Goal: Obtain resource: Obtain resource

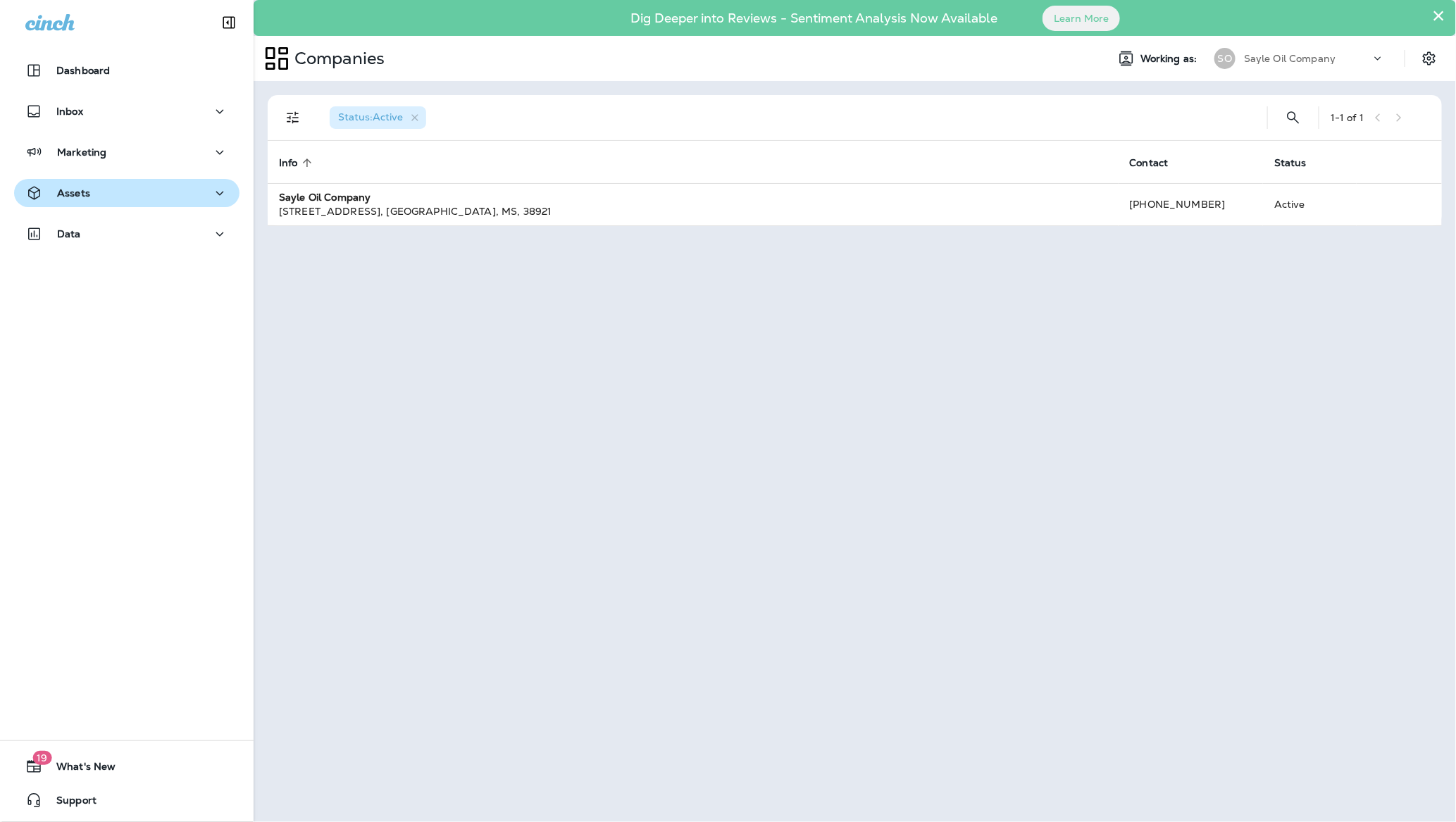
click at [92, 192] on div "Assets" at bounding box center [127, 193] width 203 height 18
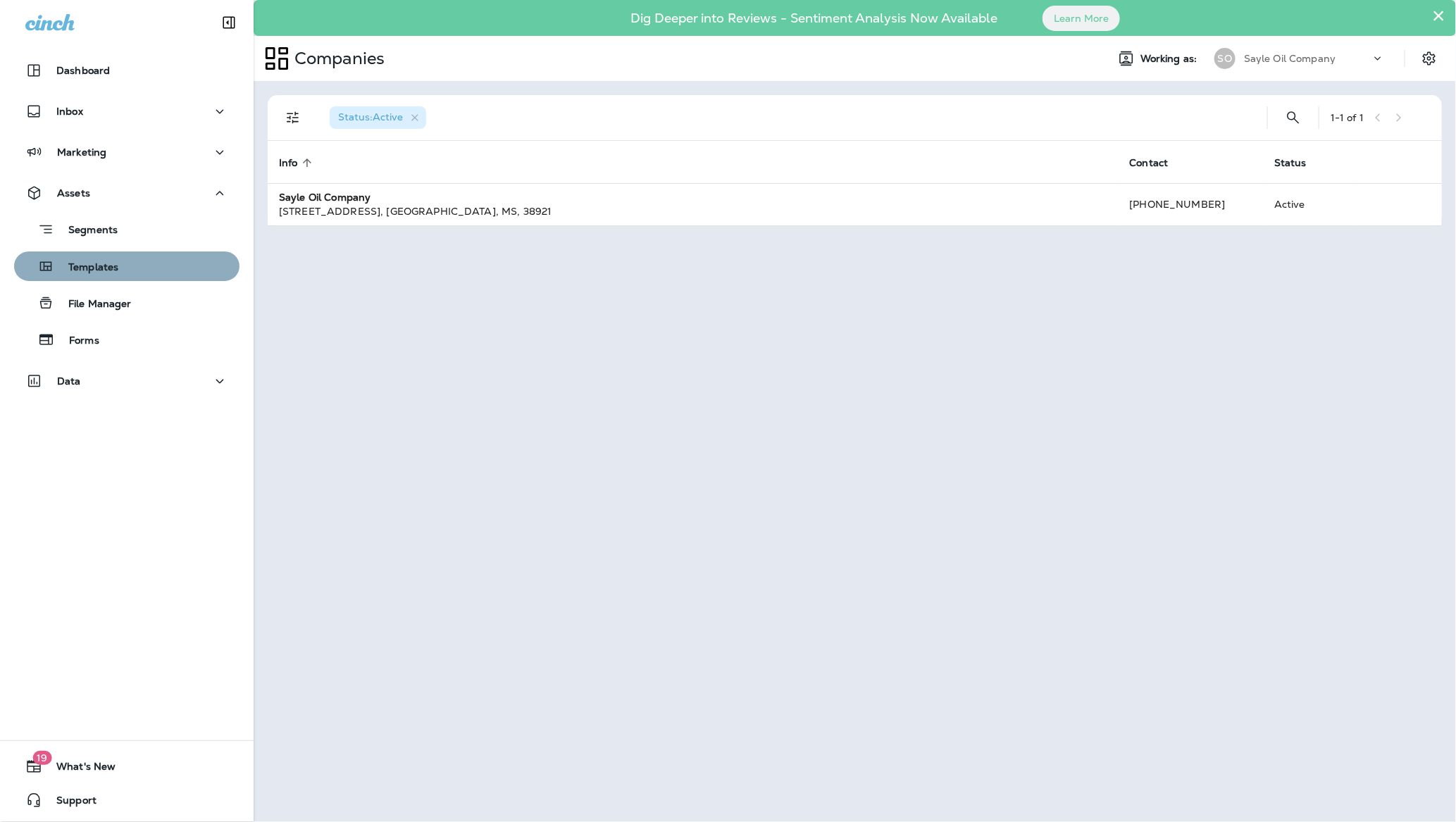
click at [129, 271] on div "Templates" at bounding box center [127, 266] width 214 height 21
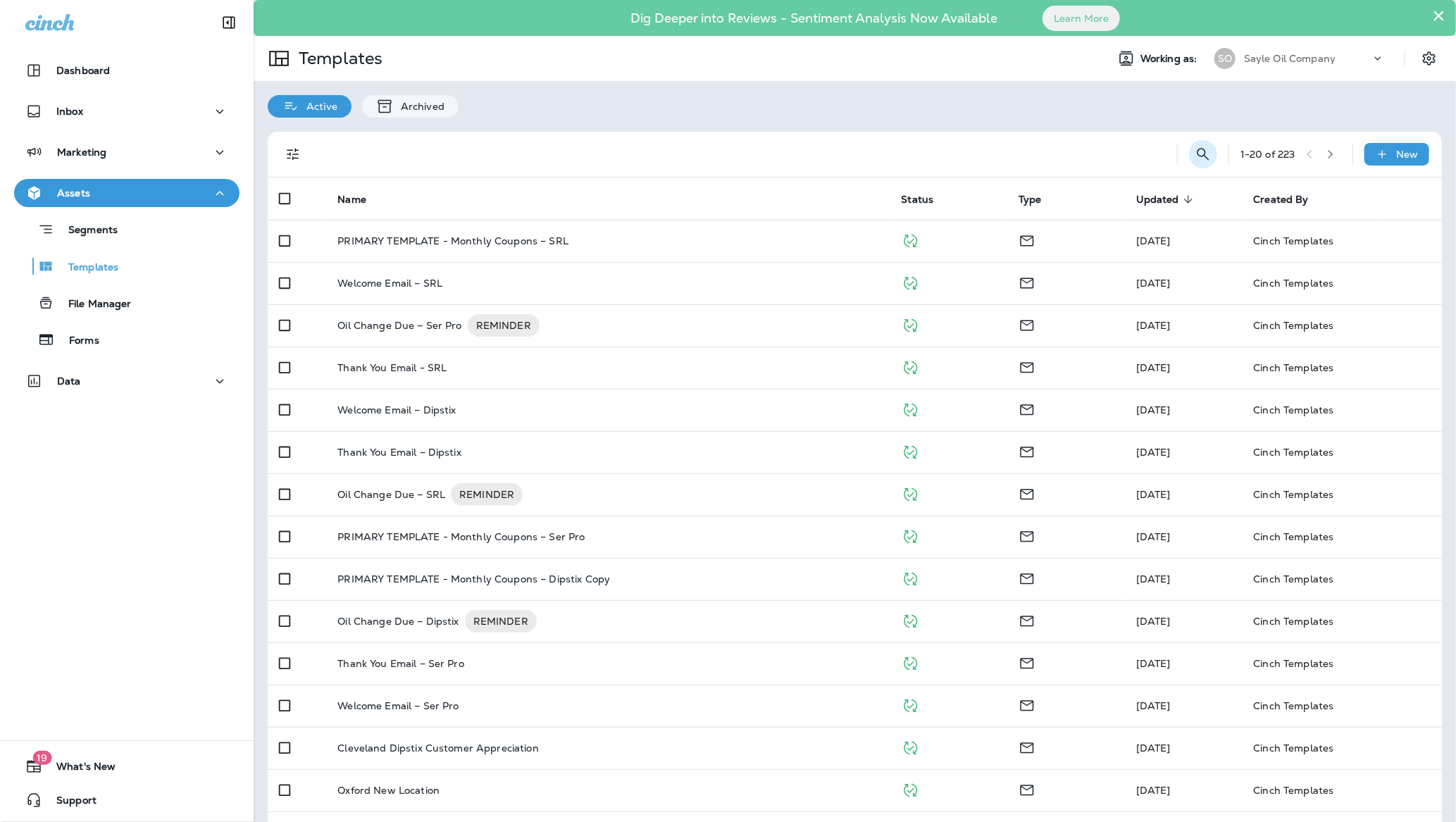
click at [1201, 156] on icon "Search Templates" at bounding box center [1202, 153] width 12 height 12
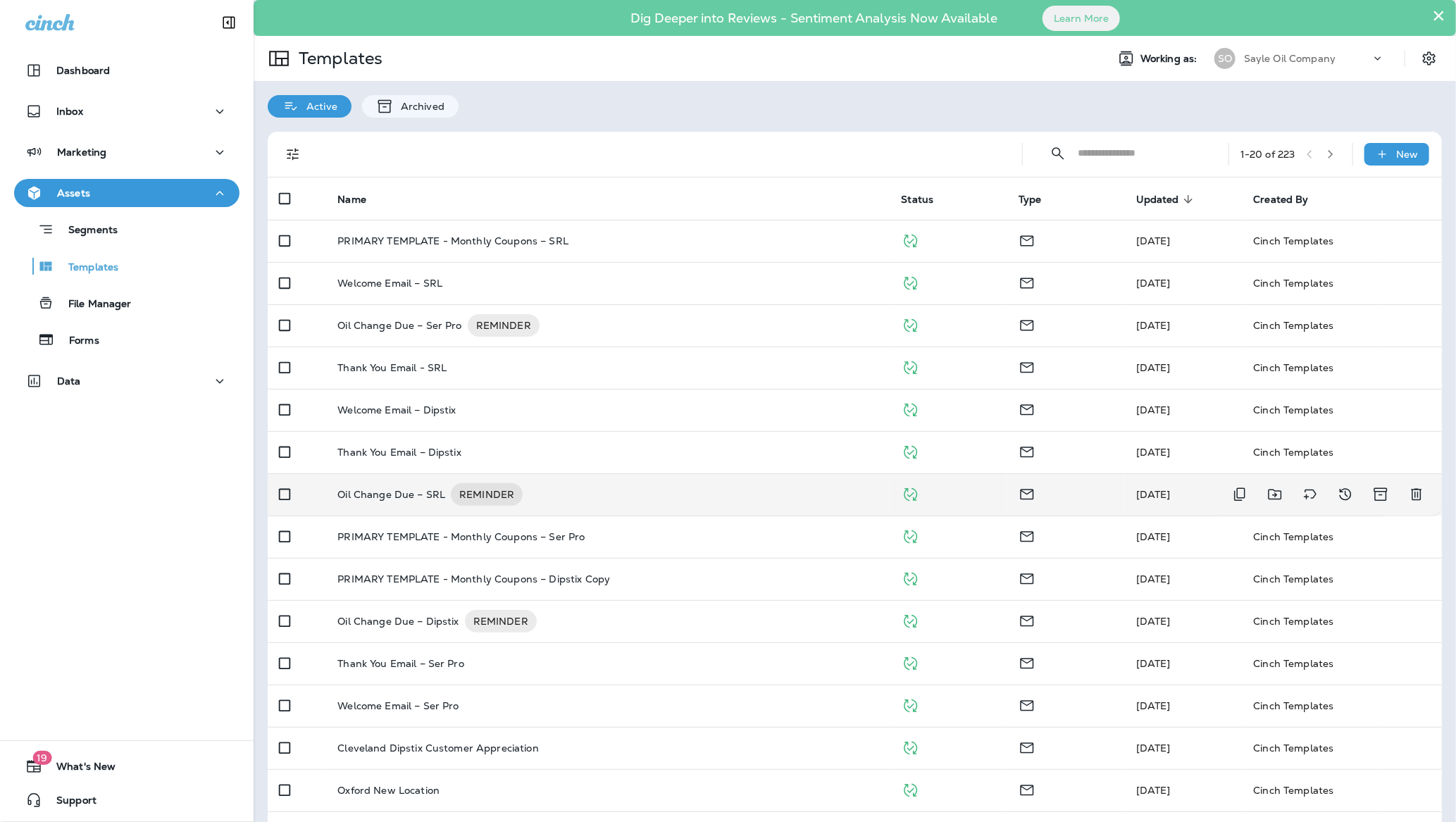
scroll to position [257, 0]
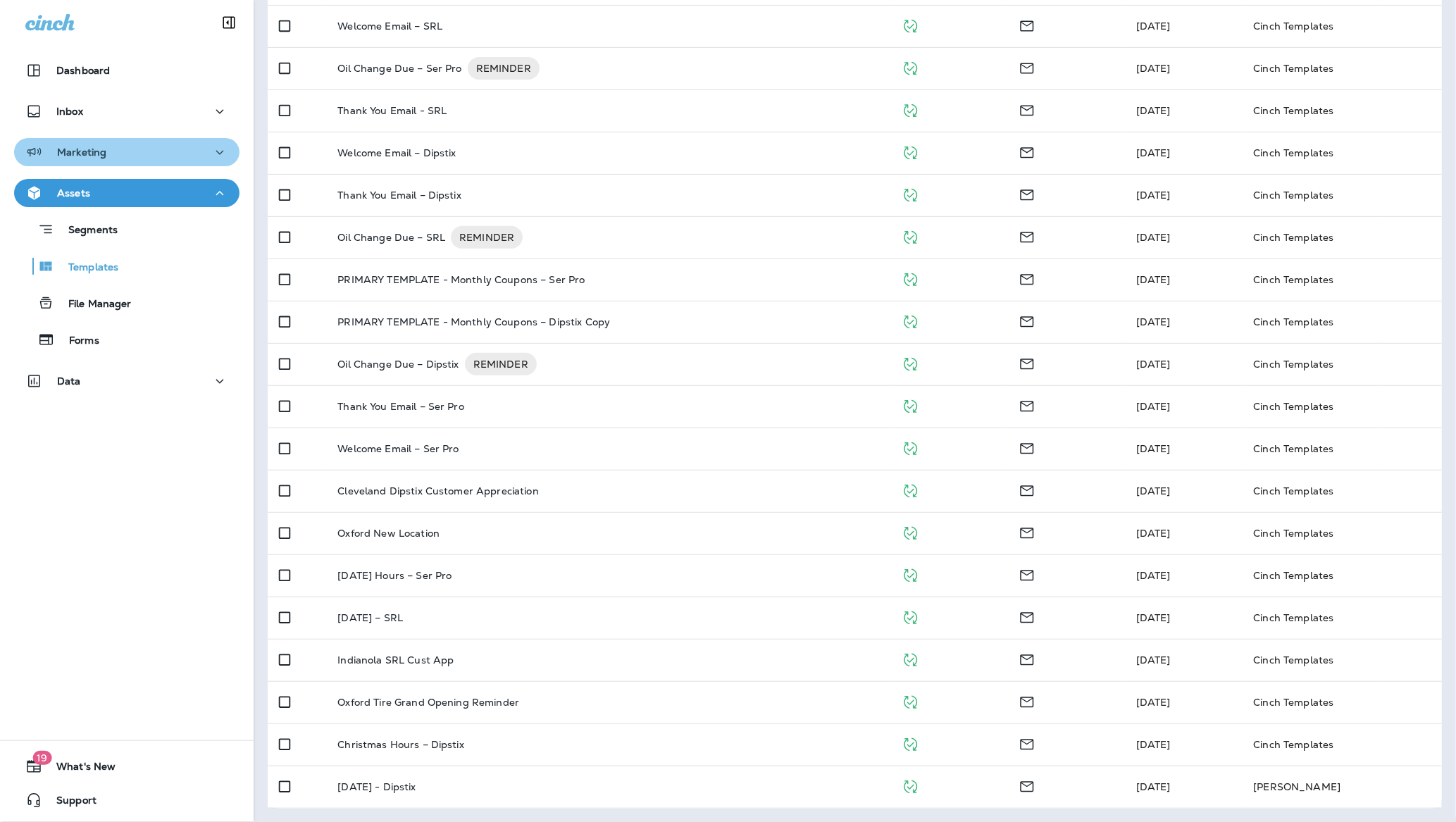
click at [87, 149] on p "Marketing" at bounding box center [82, 152] width 49 height 12
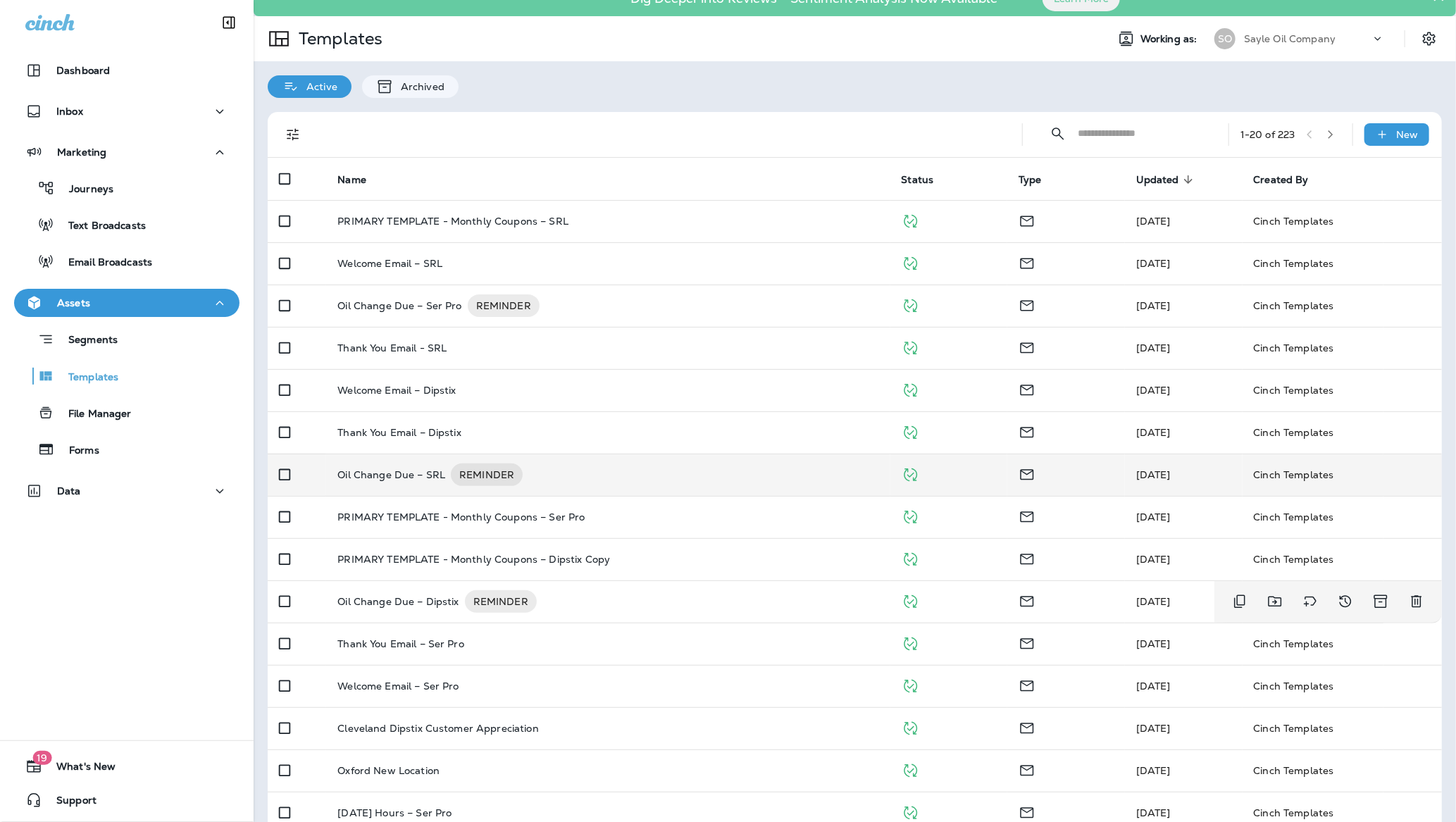
scroll to position [0, 0]
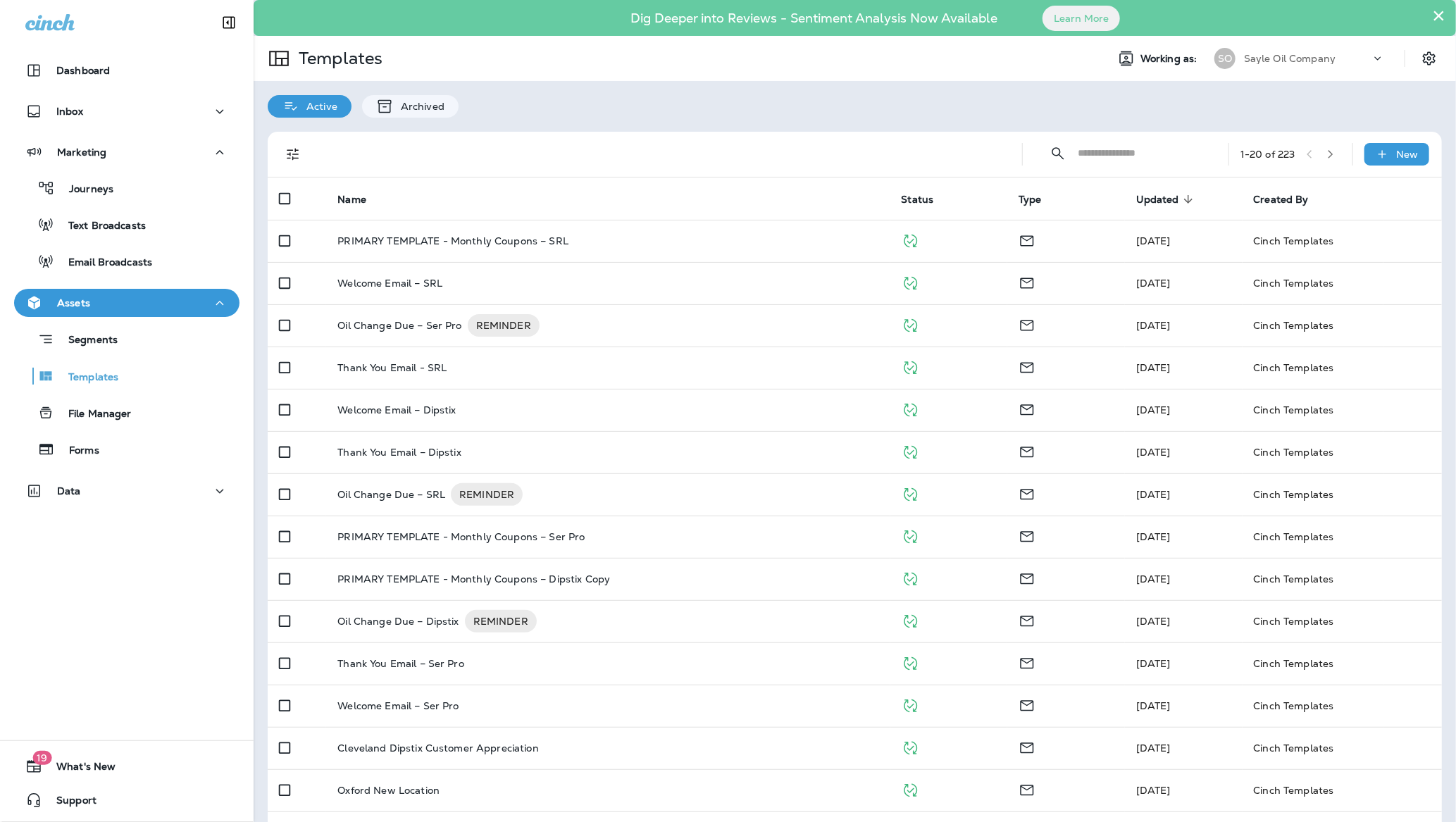
click at [1079, 157] on input "text" at bounding box center [1141, 153] width 125 height 37
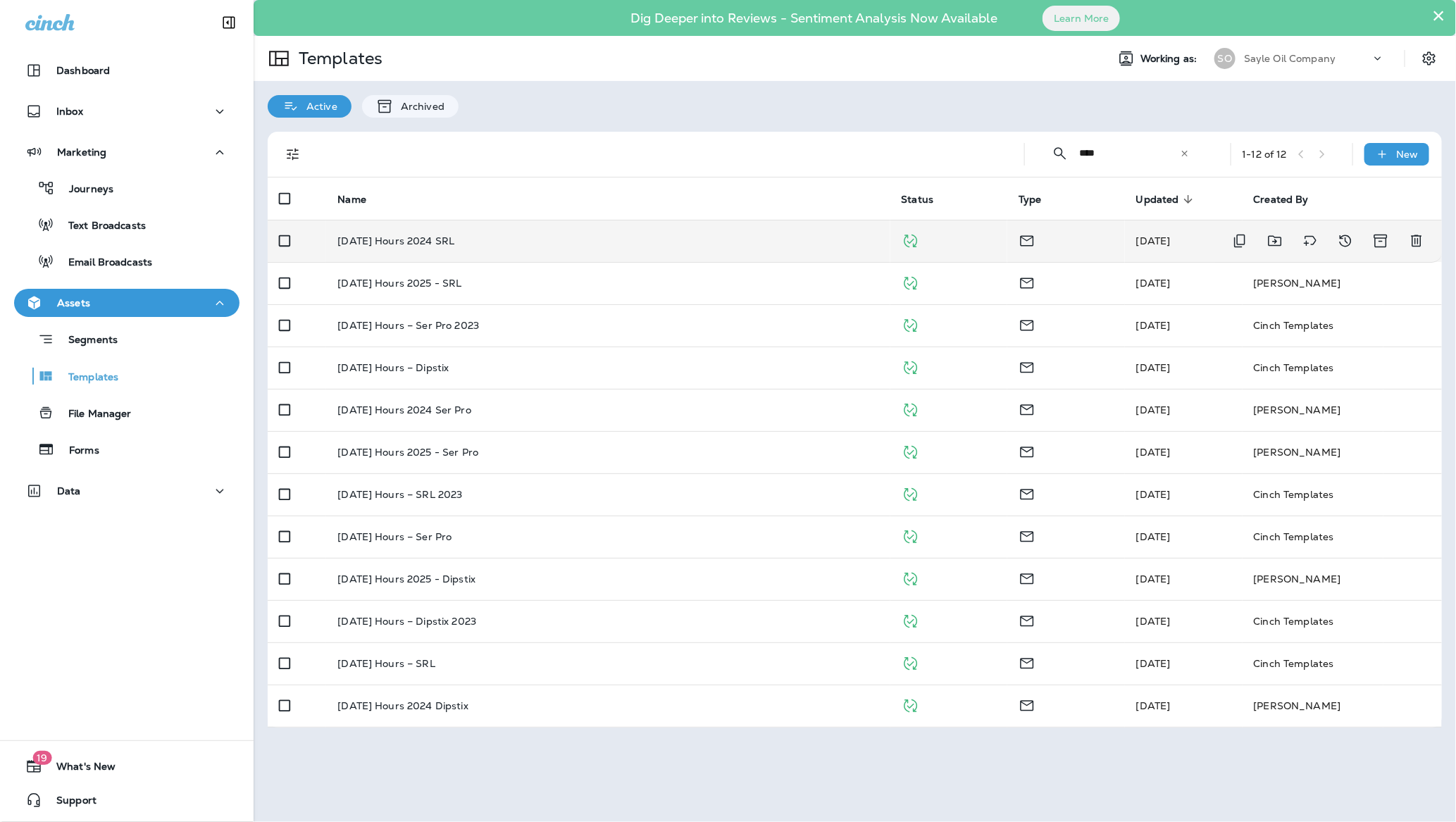
type input "****"
click at [663, 246] on div "[DATE] Hours 2024 SRL" at bounding box center [608, 240] width 541 height 12
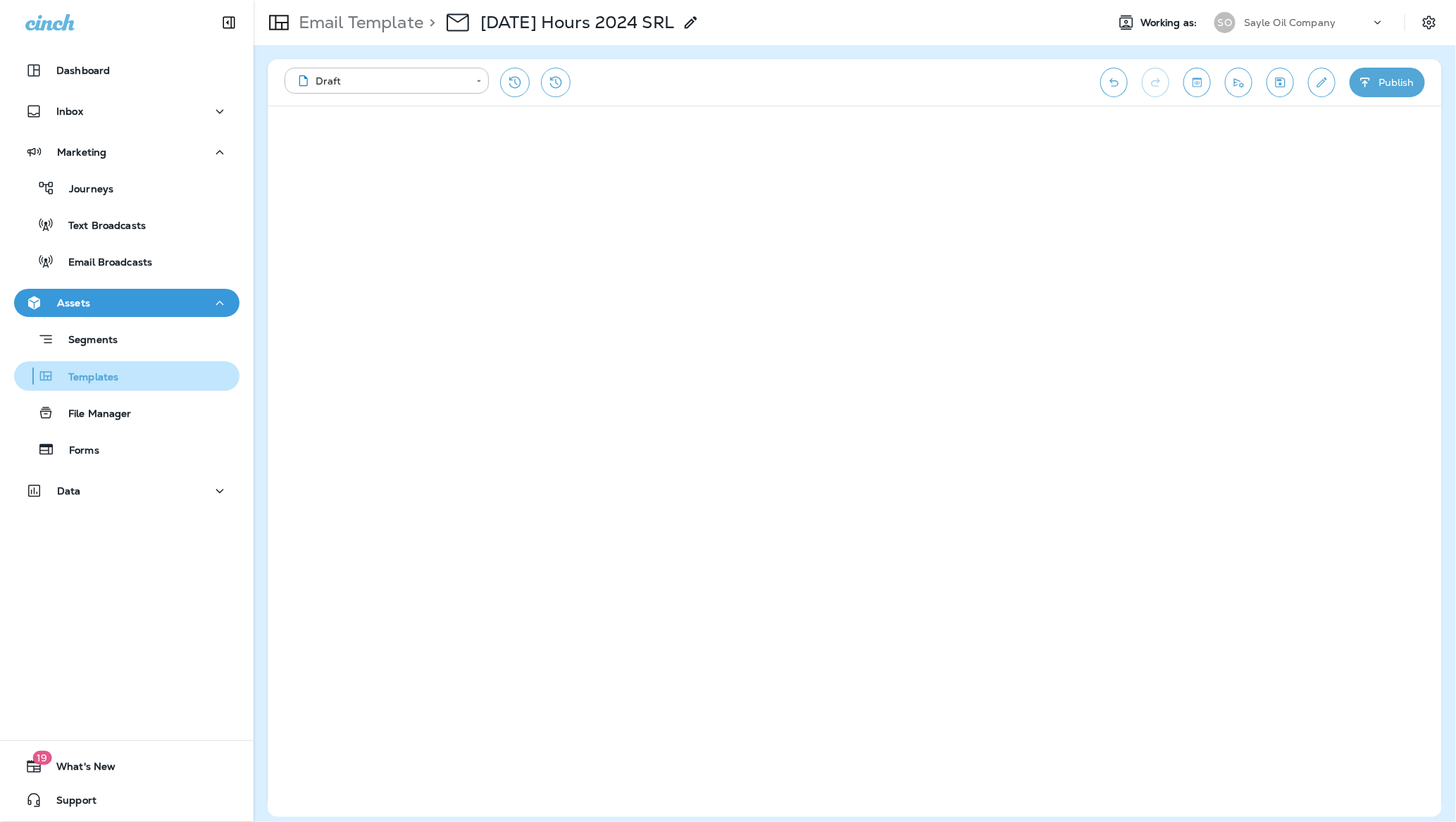
click at [79, 371] on p "Templates" at bounding box center [86, 377] width 64 height 13
